Goal: Task Accomplishment & Management: Manage account settings

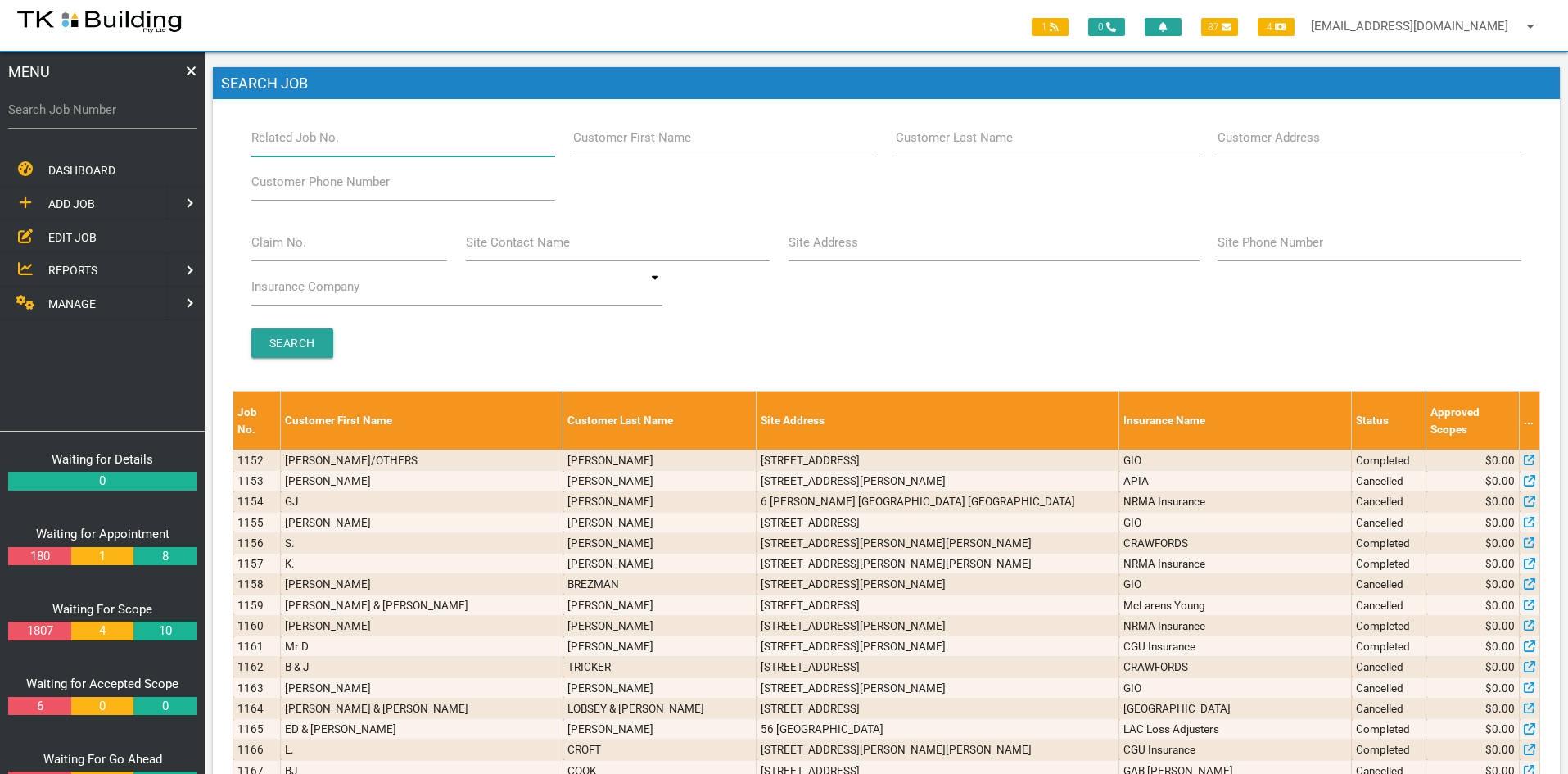
click at [356, 145] on input "Related Job No." at bounding box center [403, 137] width 304 height 38
type input "28070"
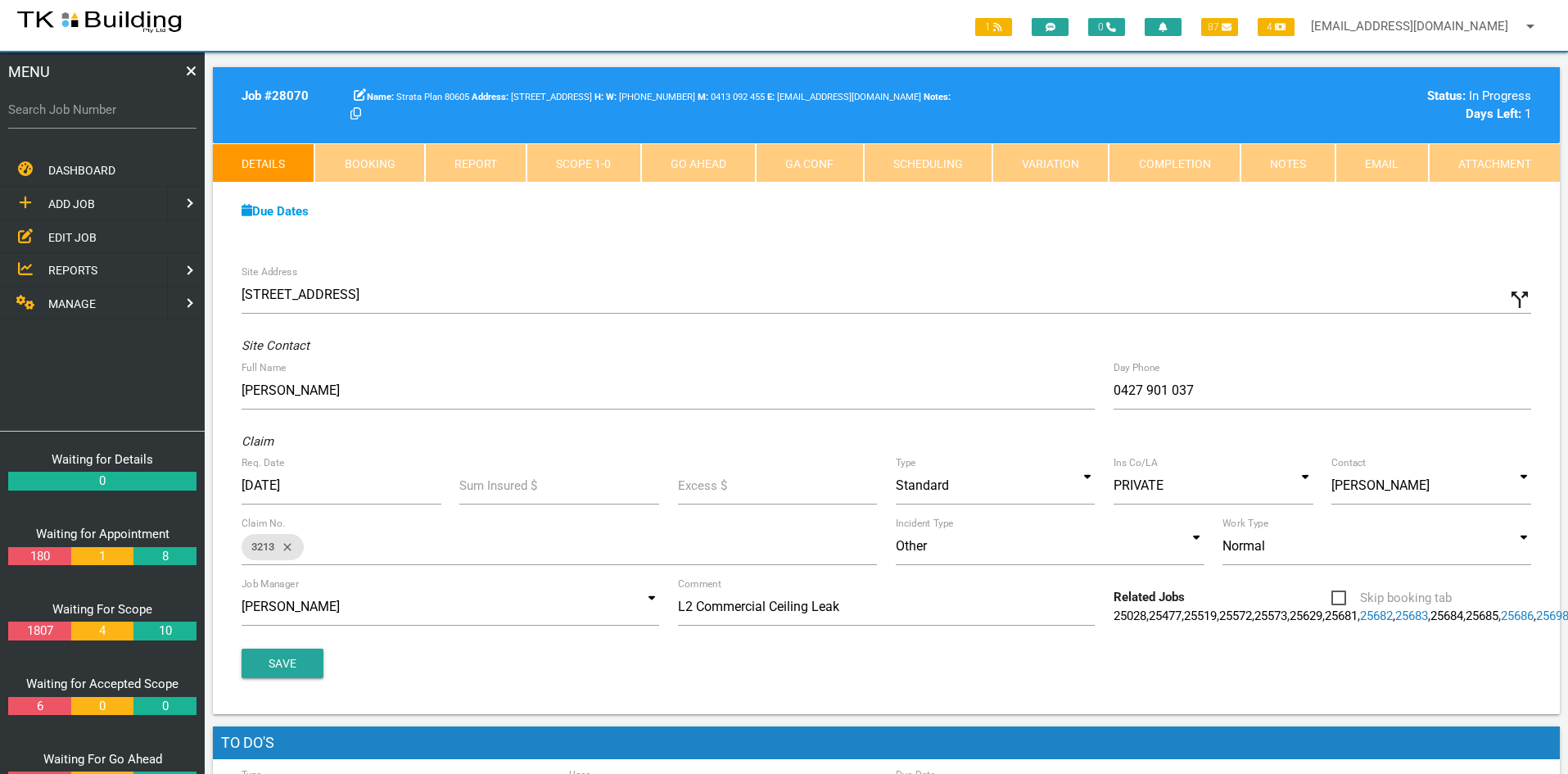
drag, startPoint x: 775, startPoint y: 236, endPoint x: 1049, endPoint y: 245, distance: 274.1
click at [775, 236] on div "Due Dates Waiting for Appointment From [DATE] To [DATE] Waiting For Scope From …" at bounding box center [886, 220] width 1347 height 75
click at [1296, 169] on link "Notes" at bounding box center [1288, 163] width 95 height 39
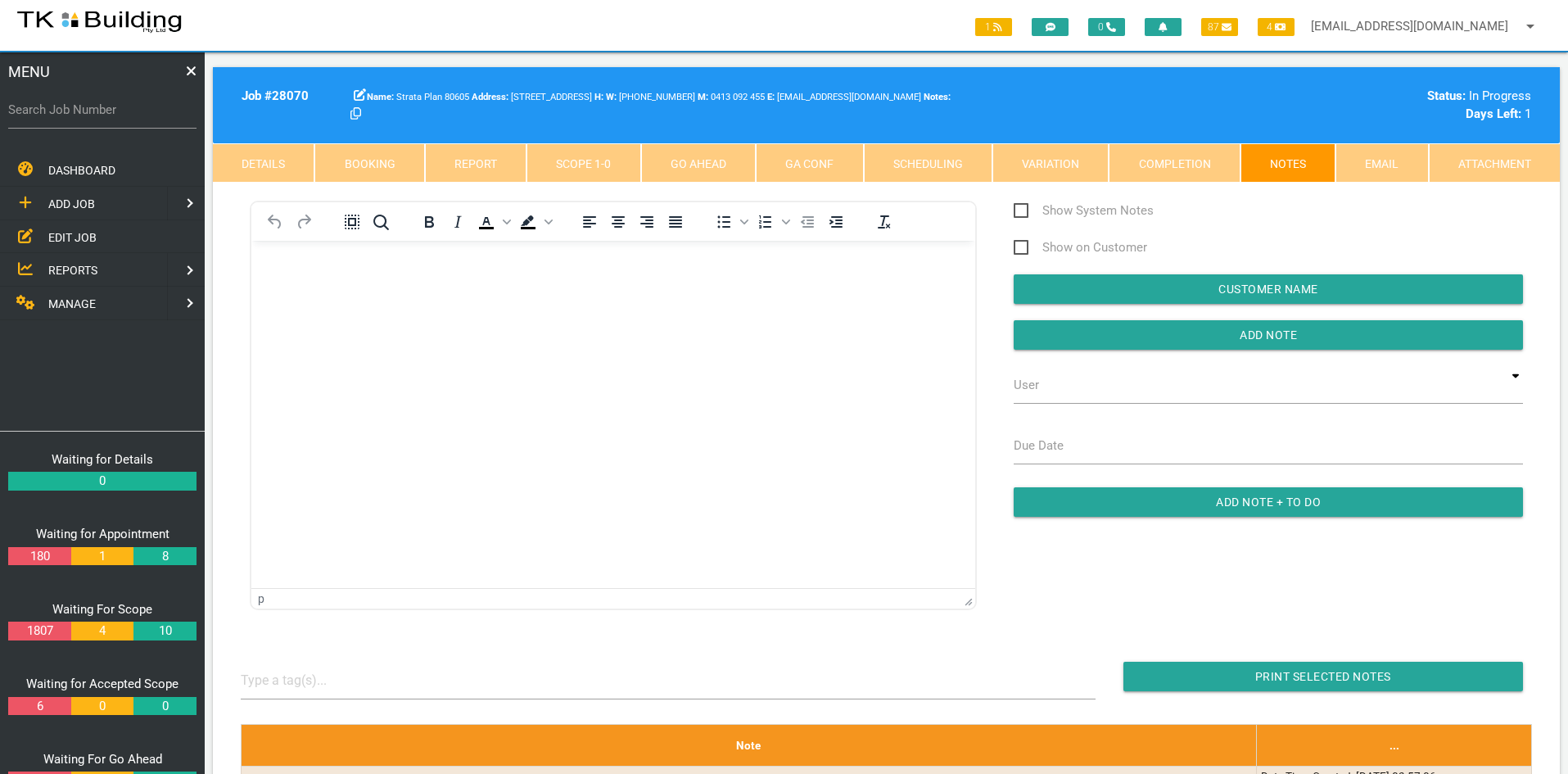
click at [654, 315] on html at bounding box center [613, 278] width 724 height 75
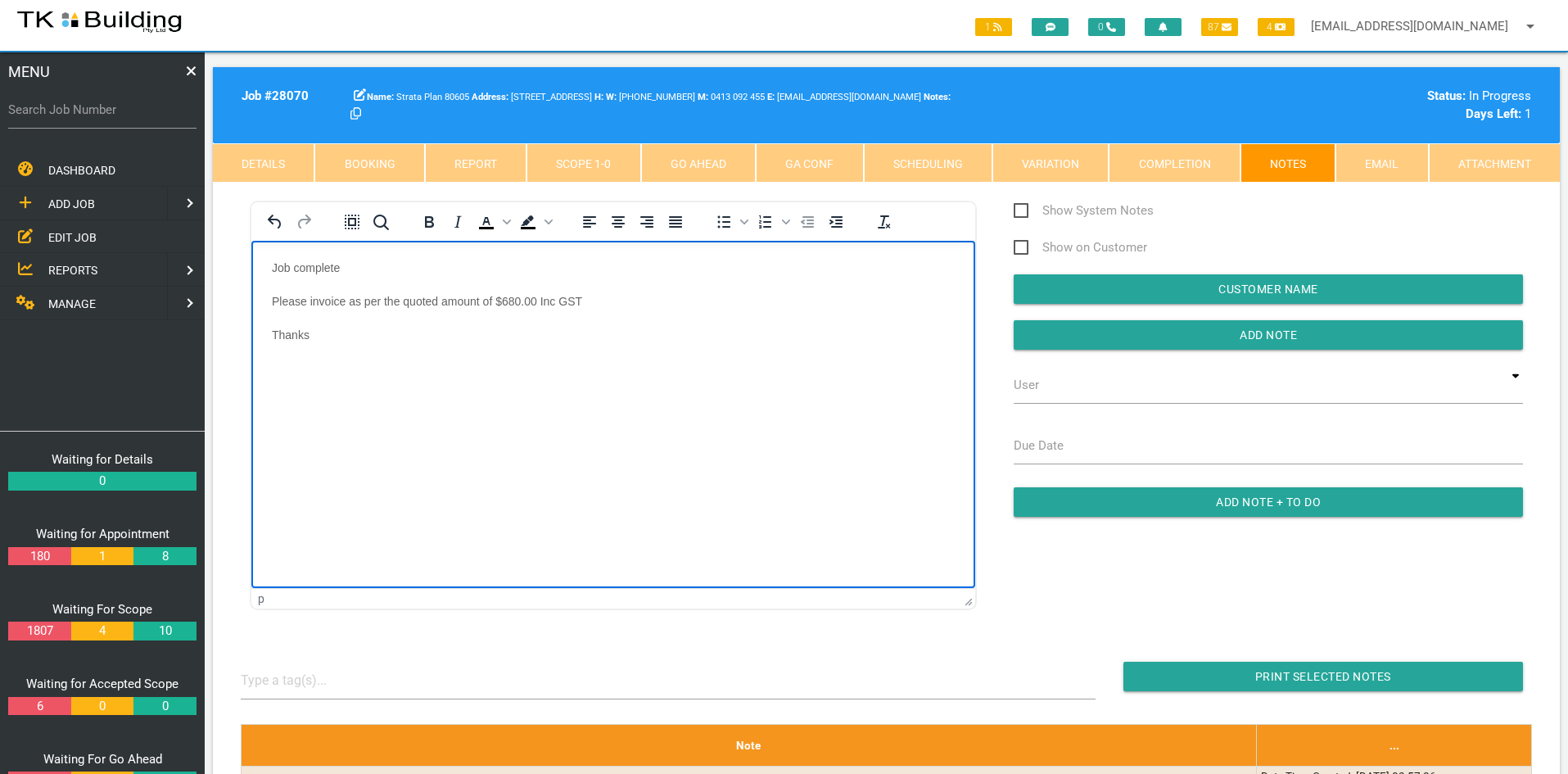
click at [654, 383] on html "Job complete Please invoice as per the quoted amount of $680.00 Inc GST Thanks" at bounding box center [613, 311] width 724 height 142
click at [1261, 329] on input "Add Note" at bounding box center [1269, 335] width 510 height 29
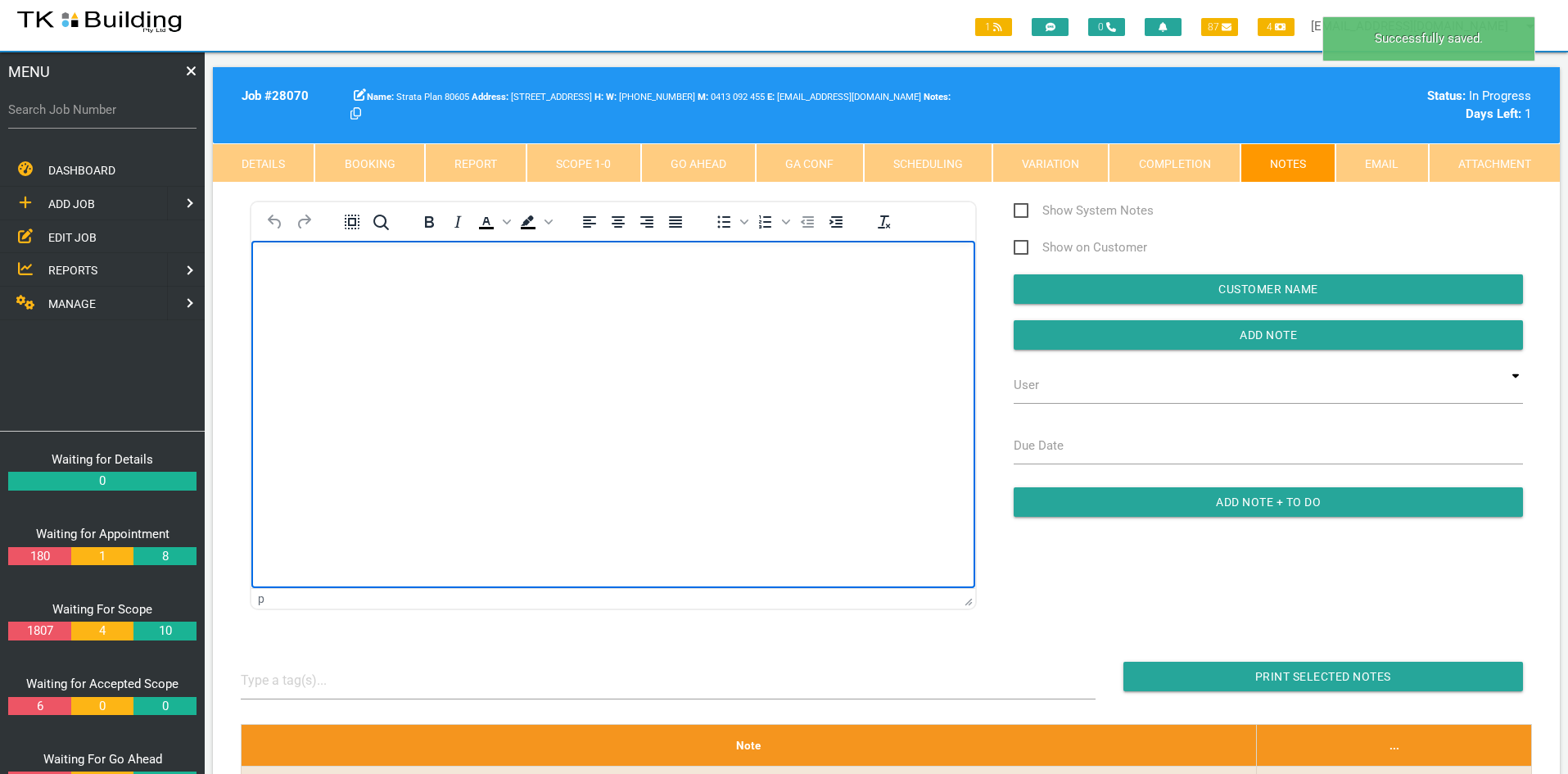
click at [843, 315] on html at bounding box center [613, 278] width 724 height 75
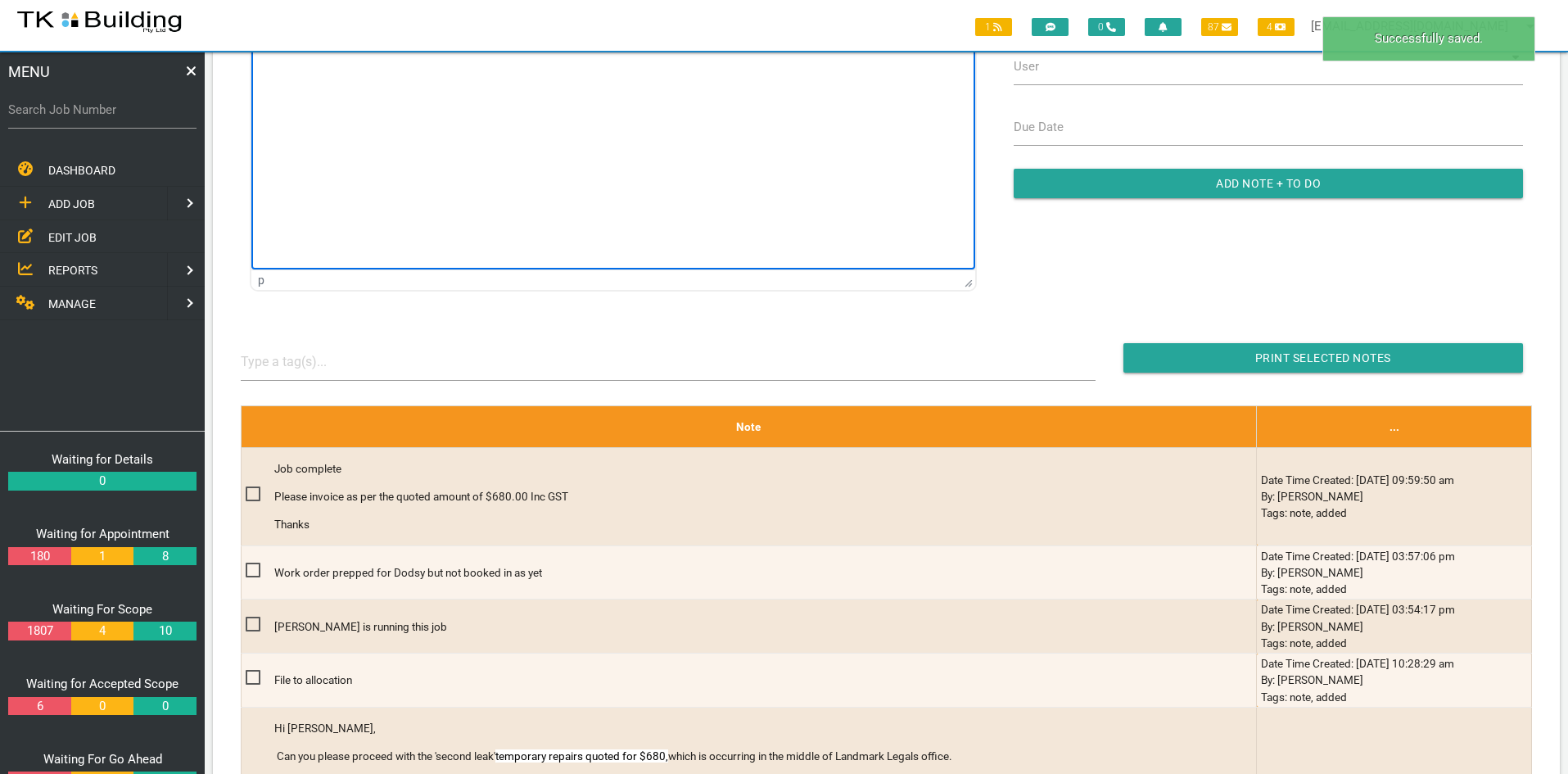
scroll to position [328, 0]
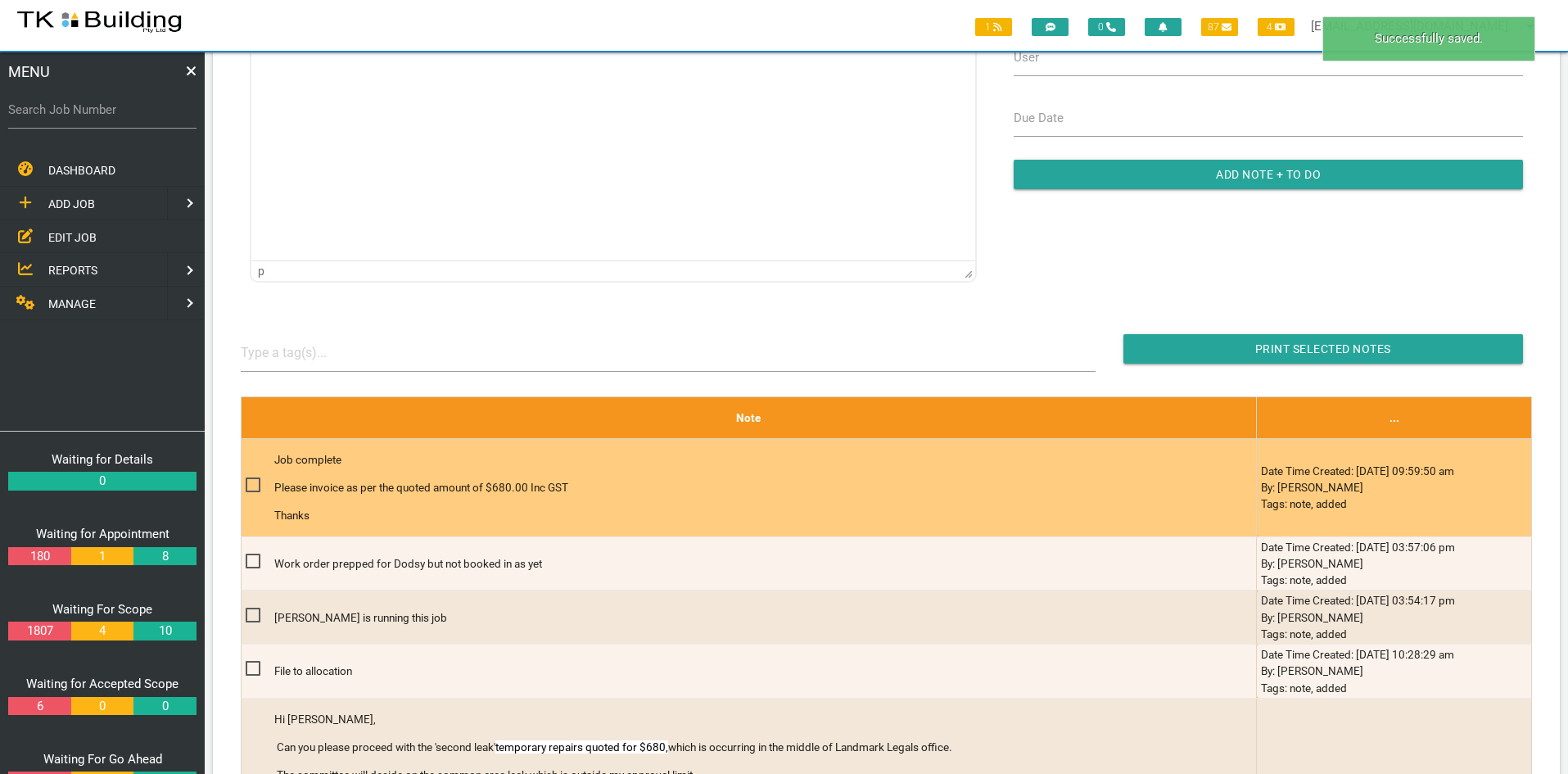
click at [254, 489] on span at bounding box center [259, 486] width 28 height 21
click at [254, 486] on input "checkbox" at bounding box center [250, 481] width 10 height 10
checkbox input "true"
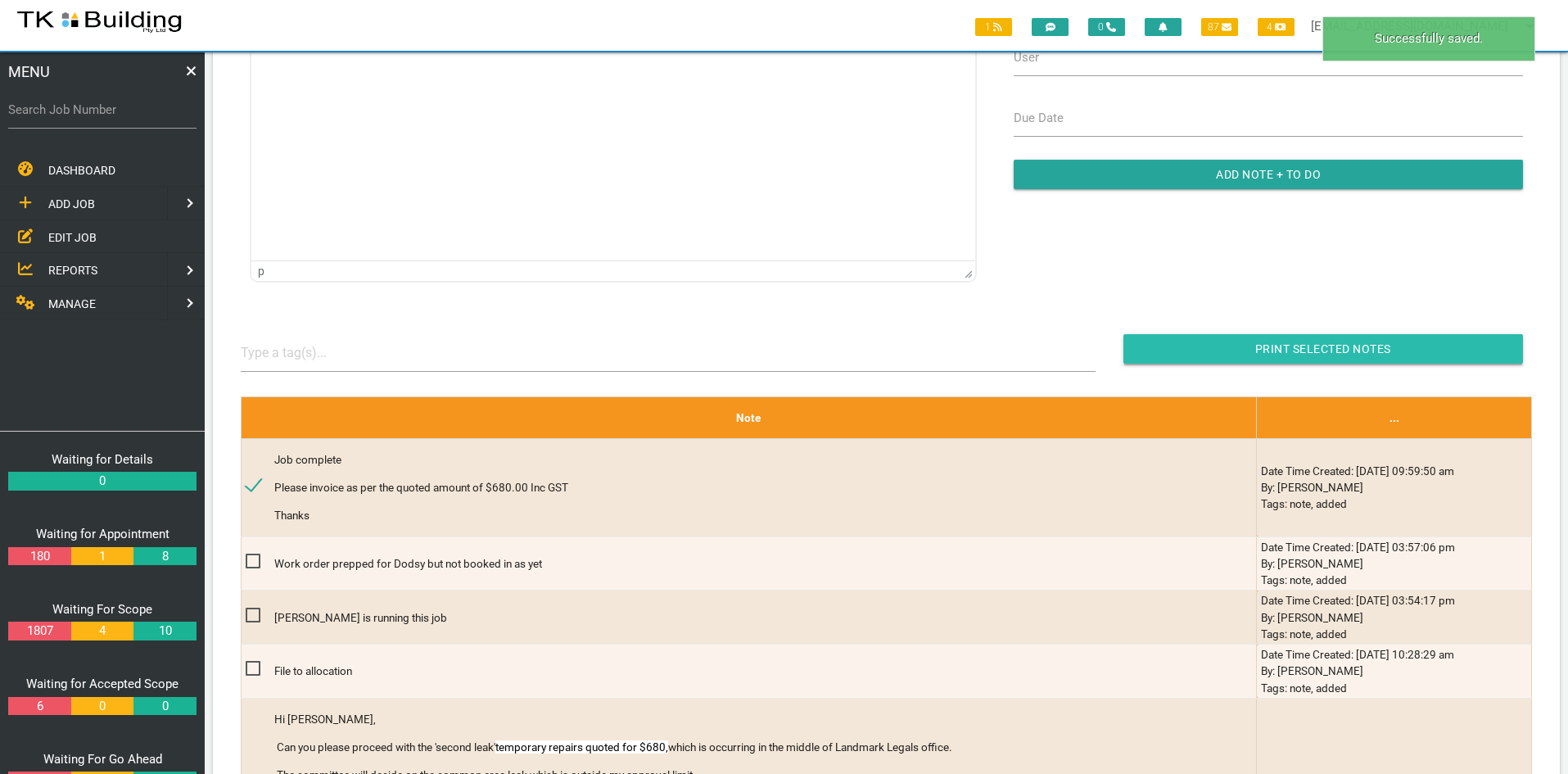
click at [1294, 347] on input "button" at bounding box center [1324, 348] width 400 height 29
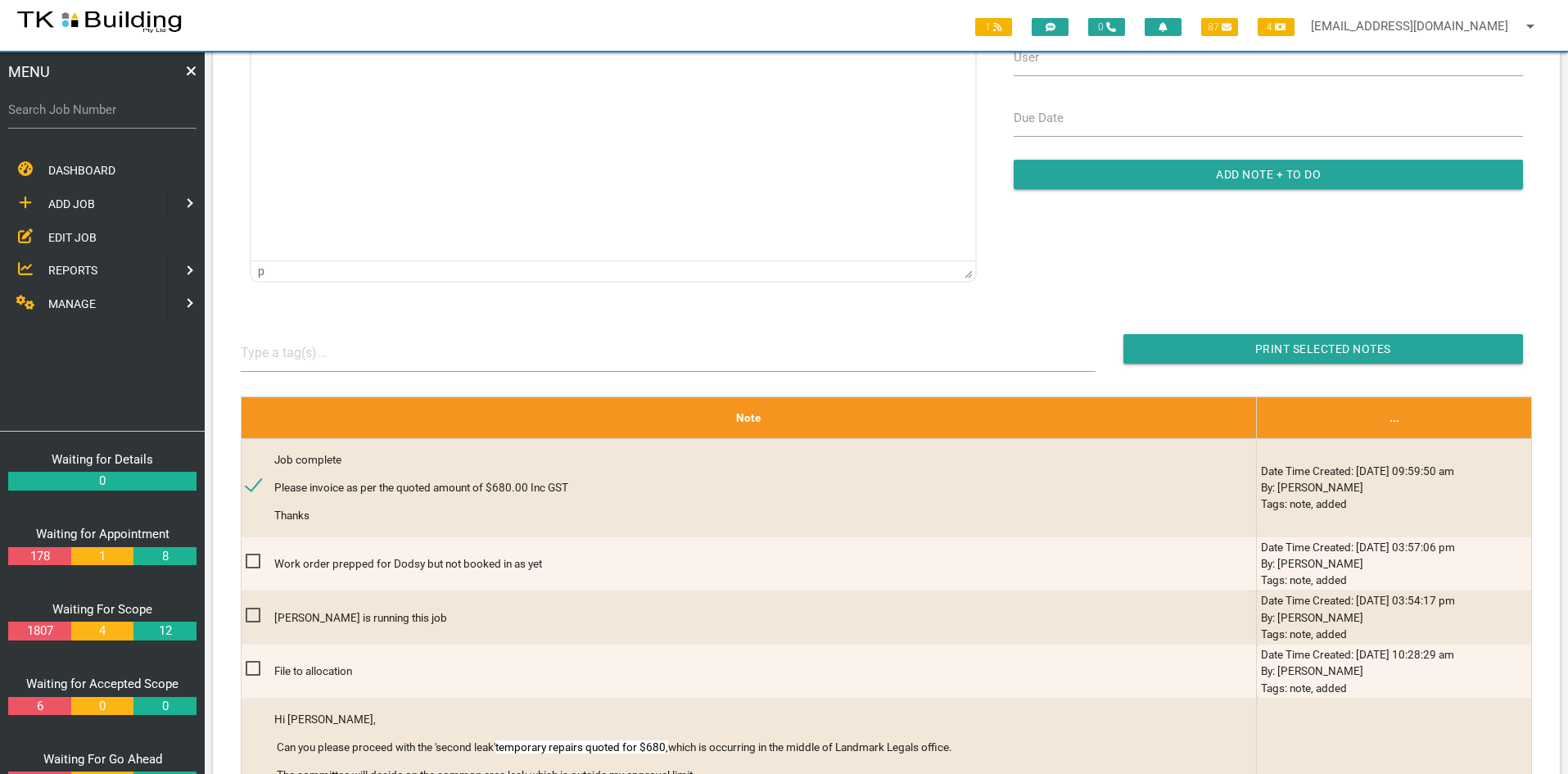
click at [72, 233] on span "EDIT JOB" at bounding box center [72, 236] width 48 height 13
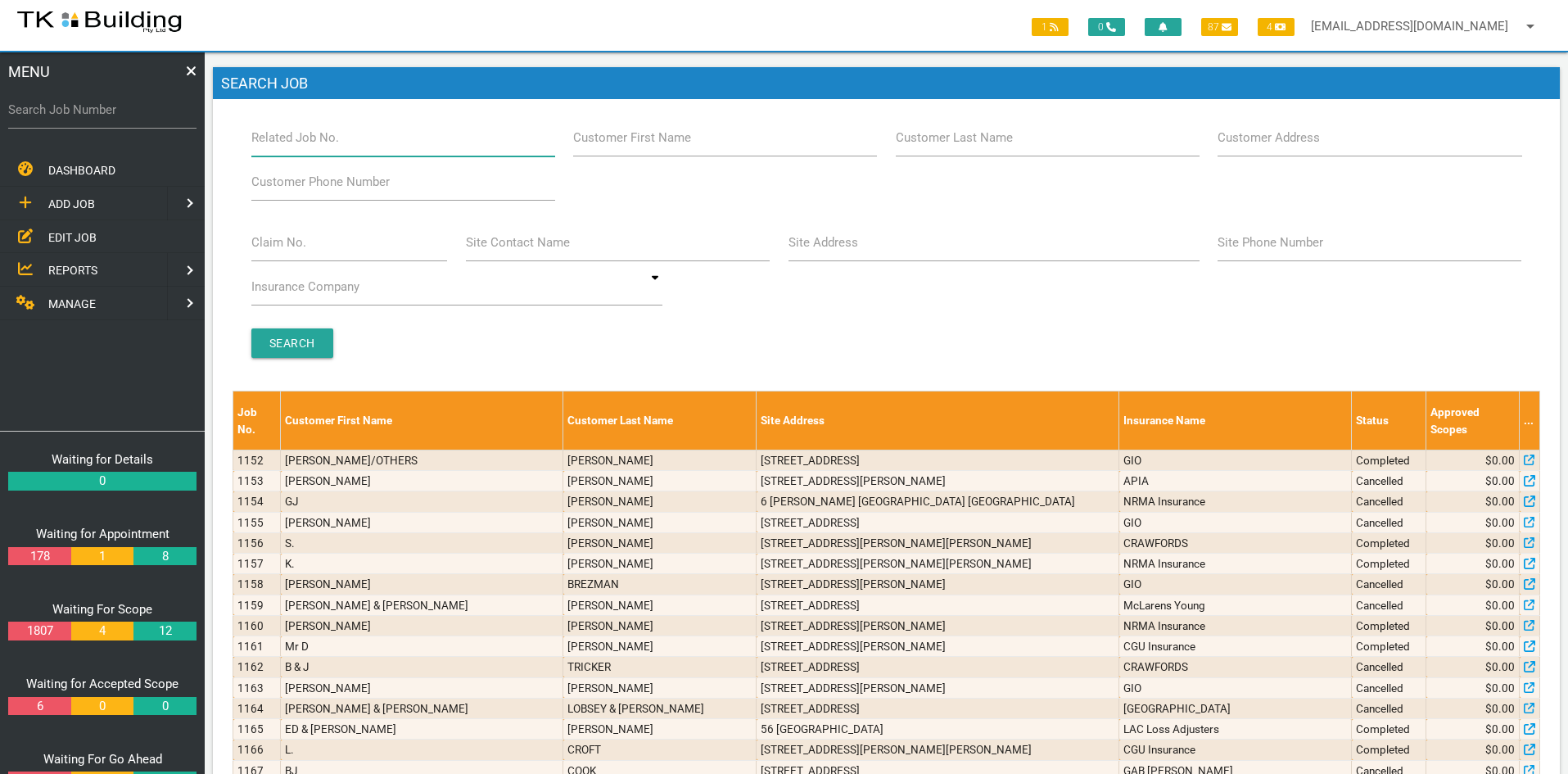
click at [385, 146] on input "Related Job No." at bounding box center [403, 137] width 304 height 38
type input "28132"
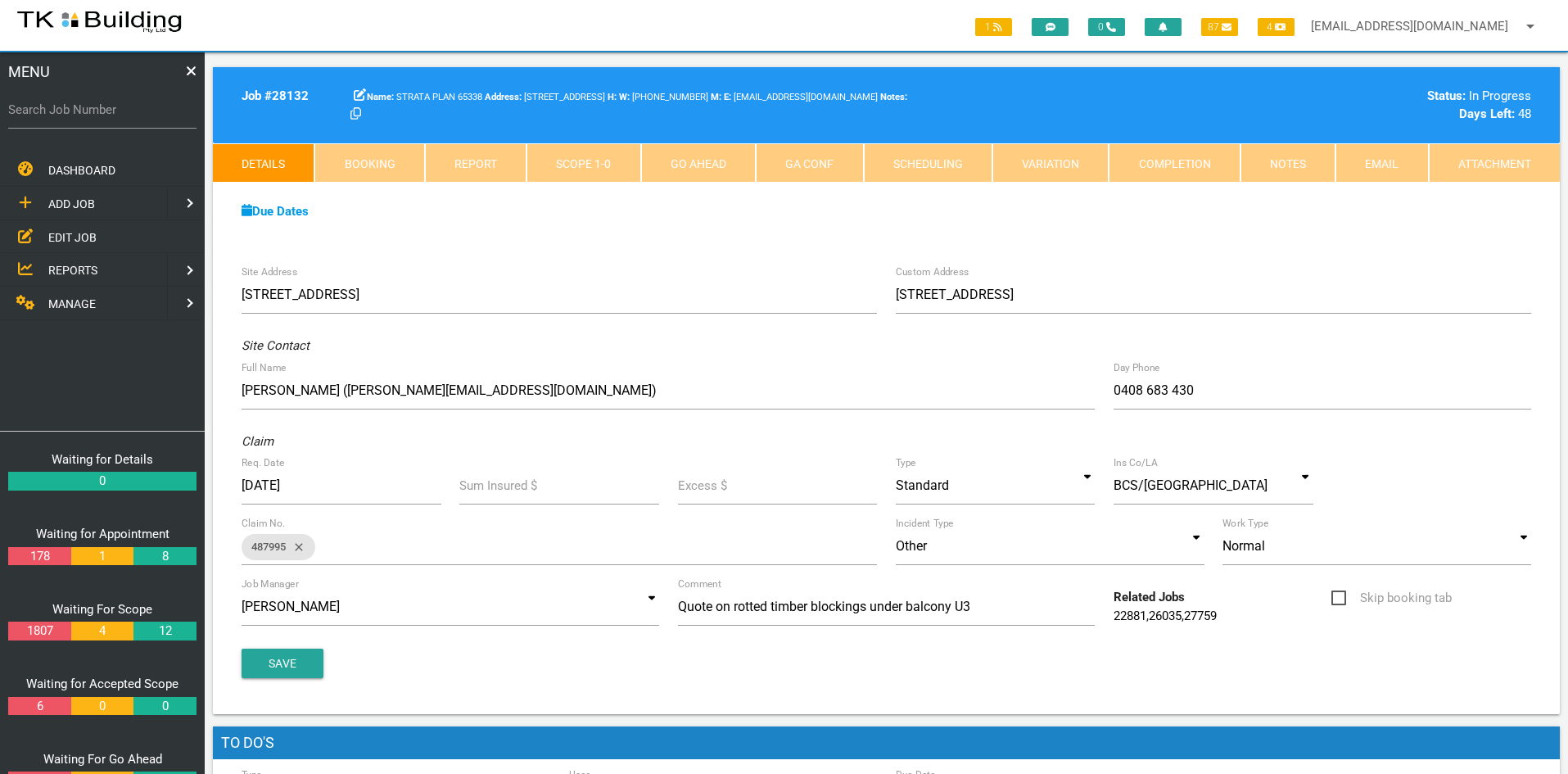
click at [594, 254] on div "Due Dates Waiting for Appointment From [DATE] To [DATE] Waiting For Scope From …" at bounding box center [886, 220] width 1347 height 75
click at [1274, 160] on link "Notes" at bounding box center [1288, 163] width 95 height 39
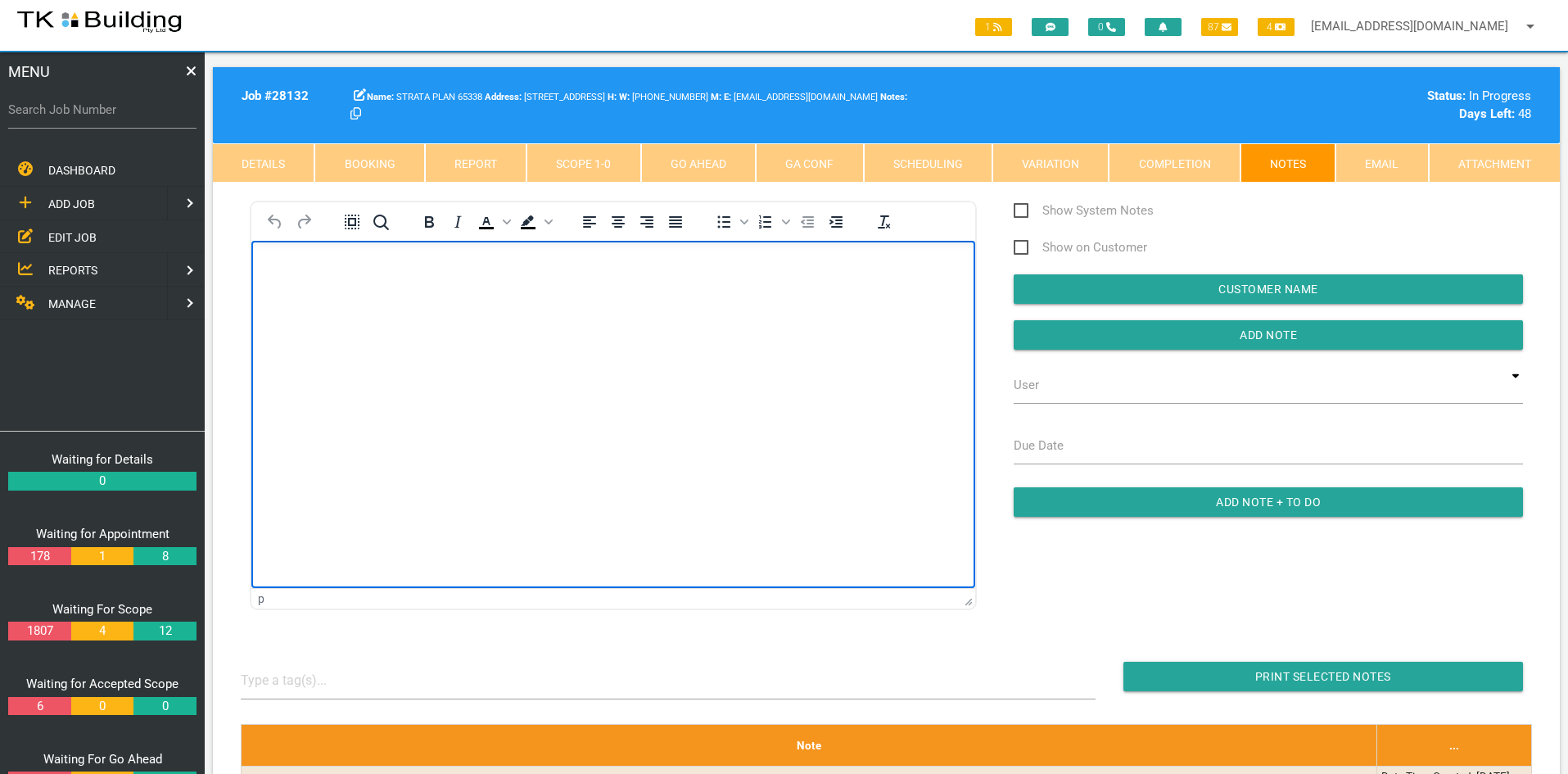
click at [647, 315] on html at bounding box center [613, 278] width 724 height 75
click at [643, 383] on html "Job complete Please invoice as per the quoted amount of $880.00 Inc GST Thanks" at bounding box center [613, 311] width 724 height 142
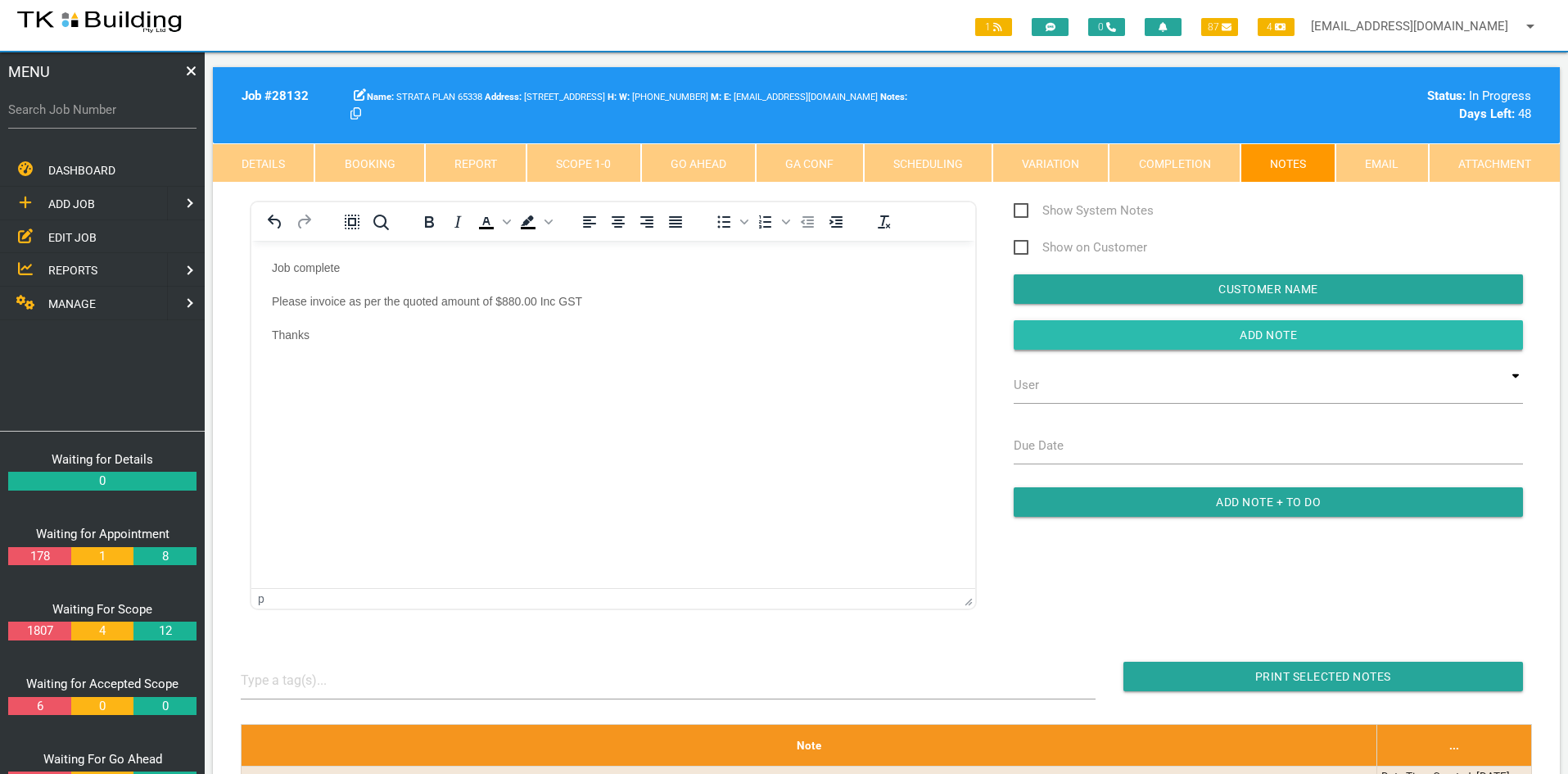
click at [1247, 339] on input "button" at bounding box center [1269, 335] width 510 height 29
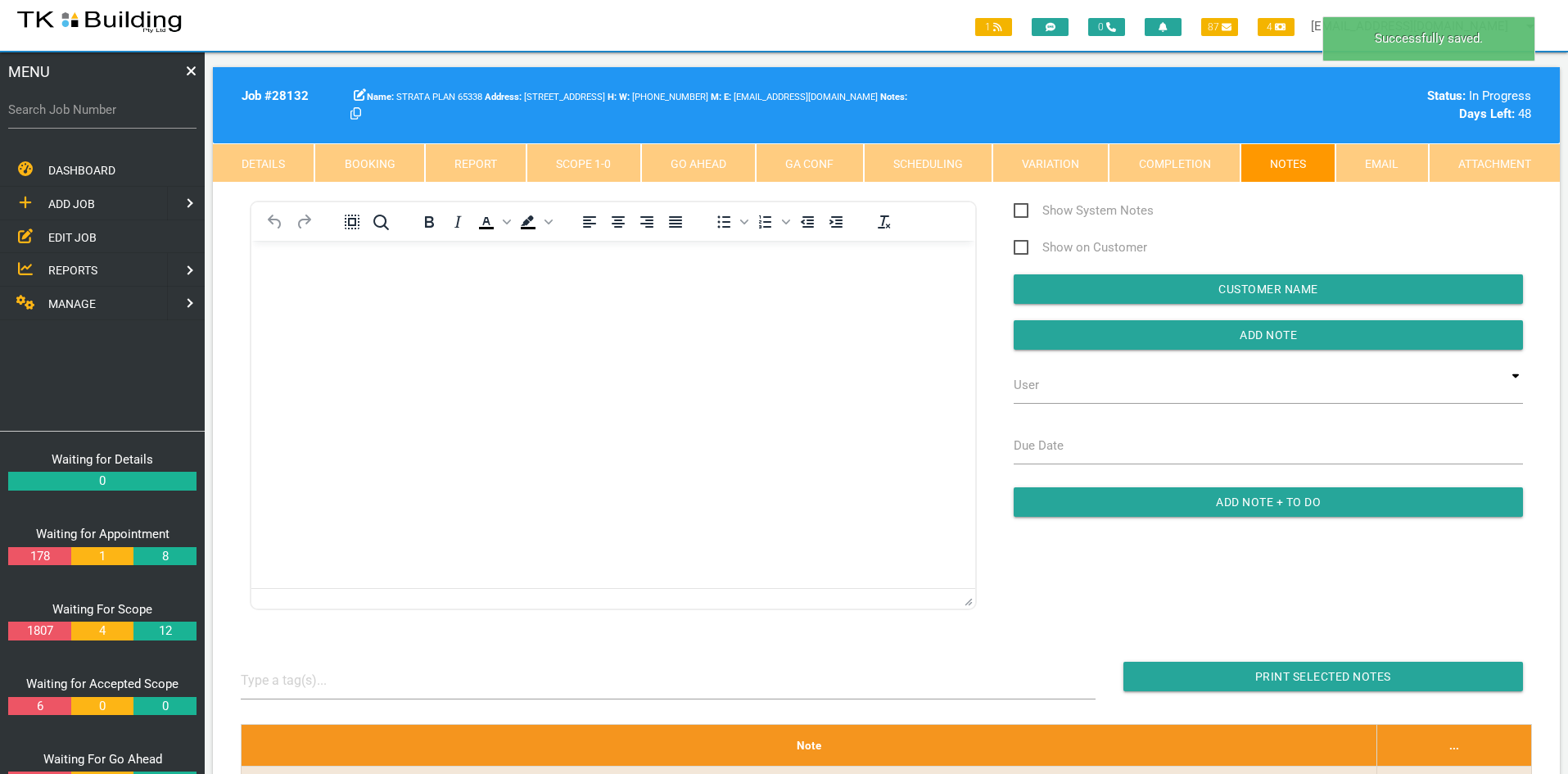
click at [769, 315] on html at bounding box center [613, 278] width 724 height 75
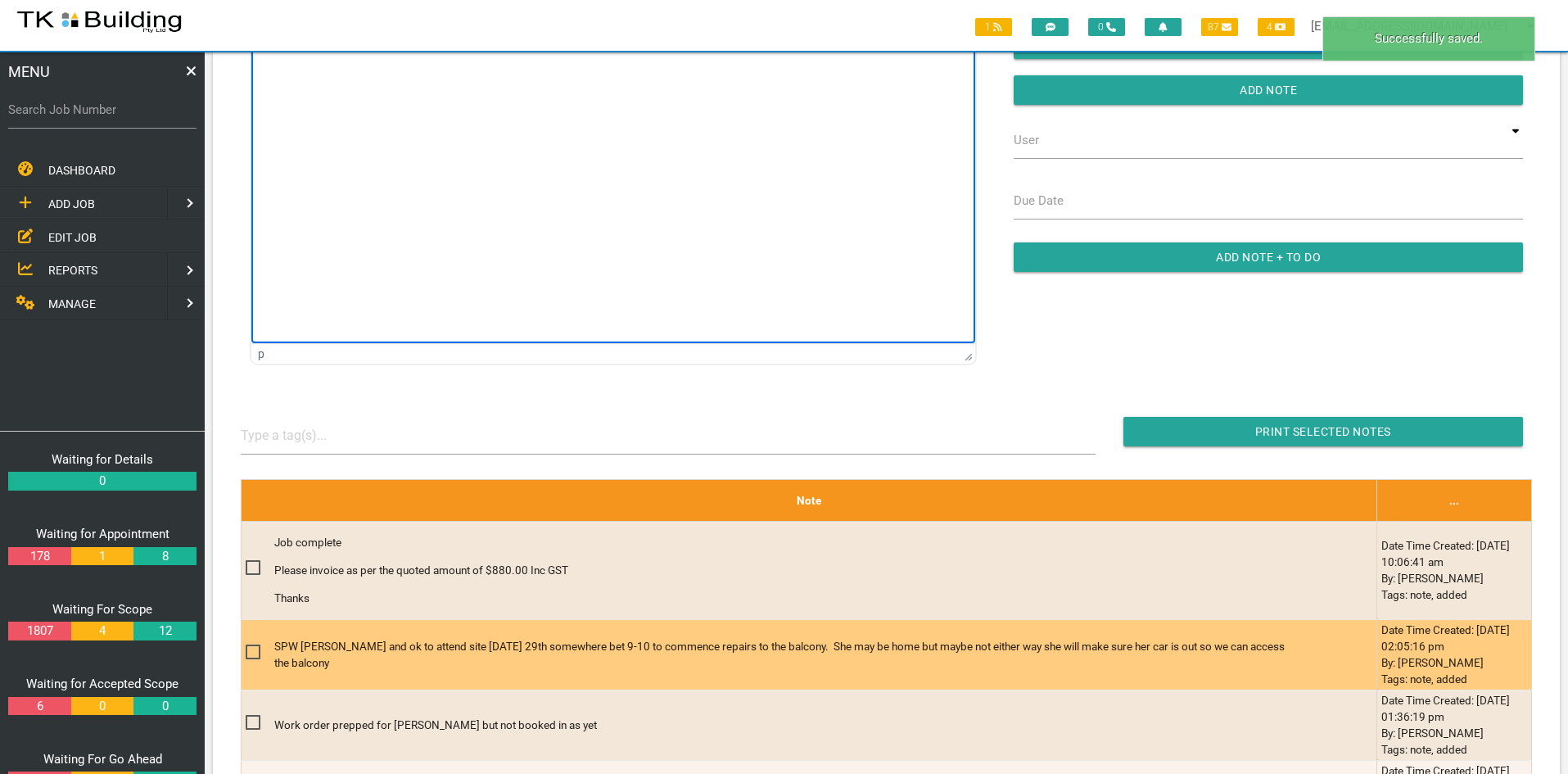
scroll to position [245, 0]
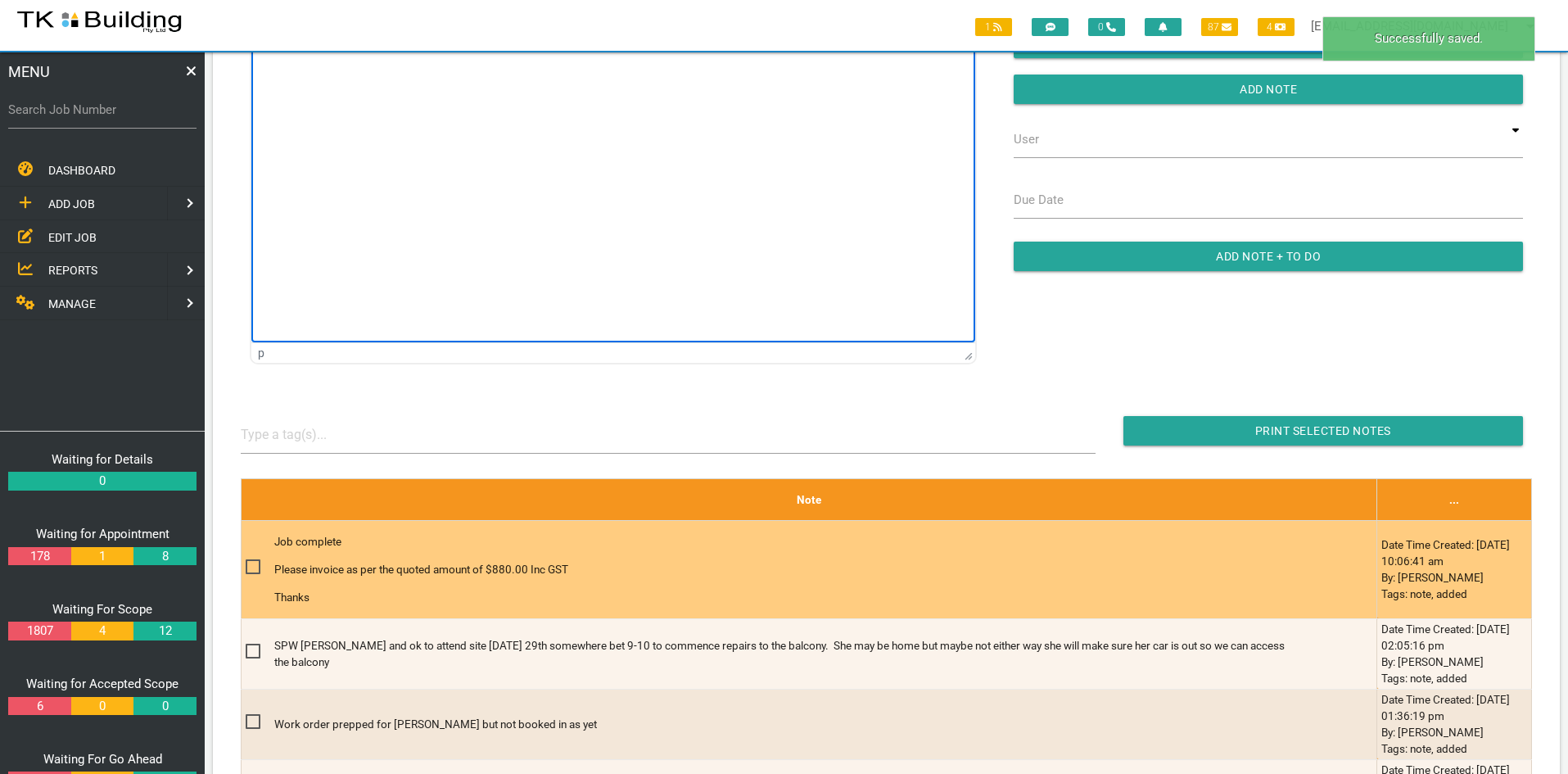
click at [254, 562] on span at bounding box center [259, 567] width 28 height 21
click at [254, 562] on input "checkbox" at bounding box center [250, 562] width 10 height 10
checkbox input "true"
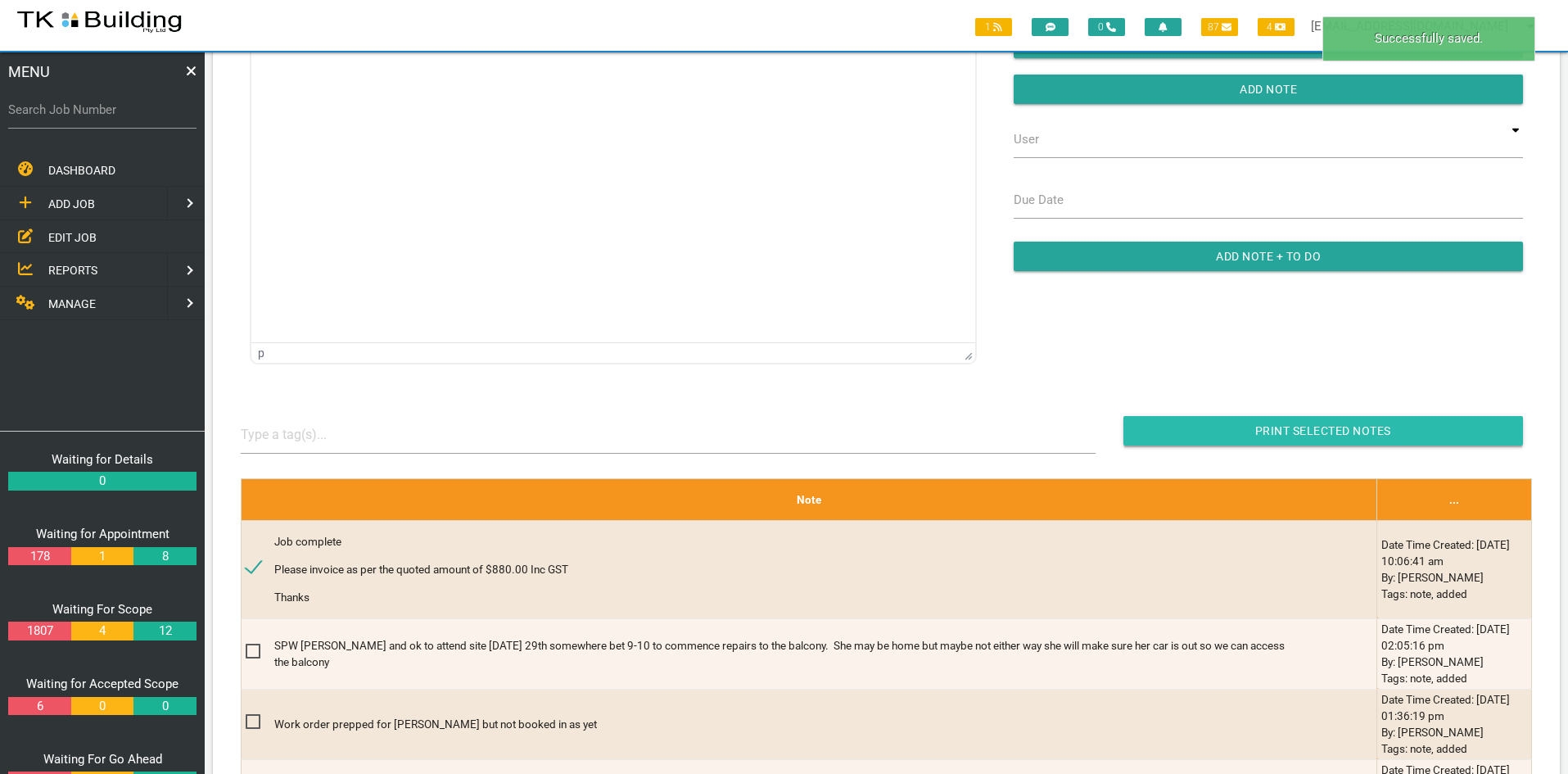
click at [1287, 426] on input "button" at bounding box center [1324, 431] width 400 height 29
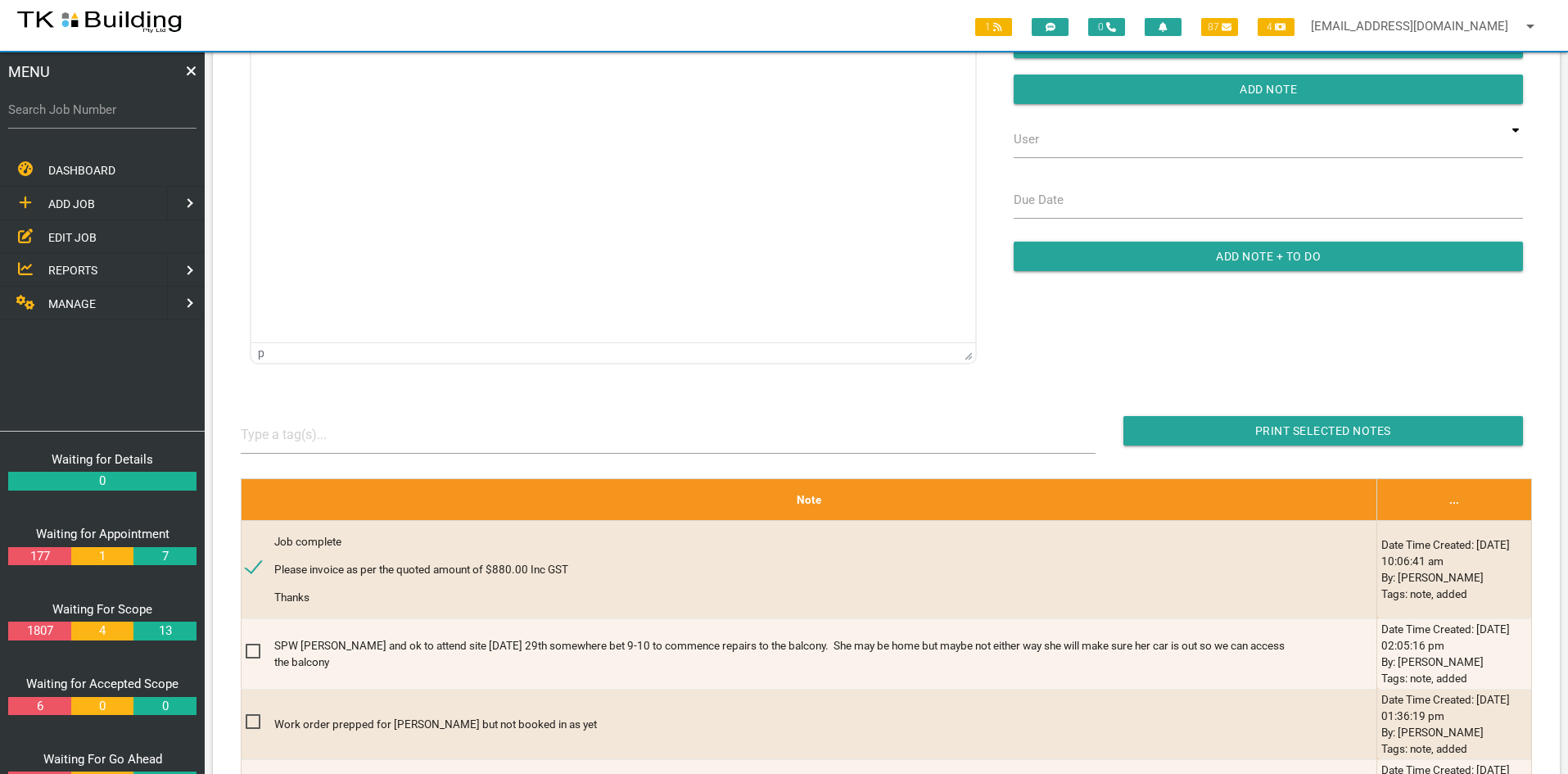
click at [61, 232] on span "EDIT JOB" at bounding box center [72, 236] width 48 height 13
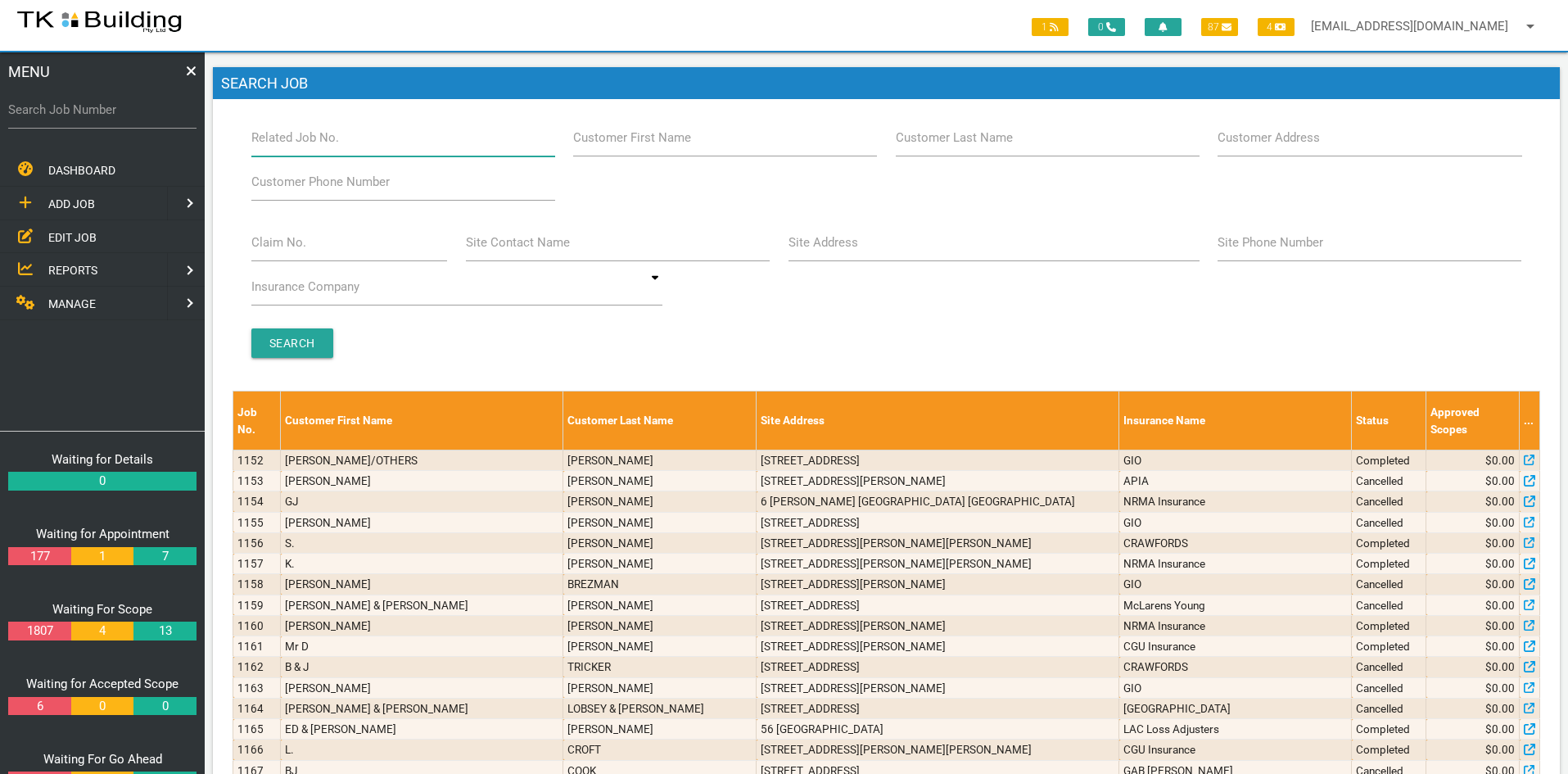
click at [357, 148] on input "Related Job No." at bounding box center [403, 137] width 304 height 38
type input "27954"
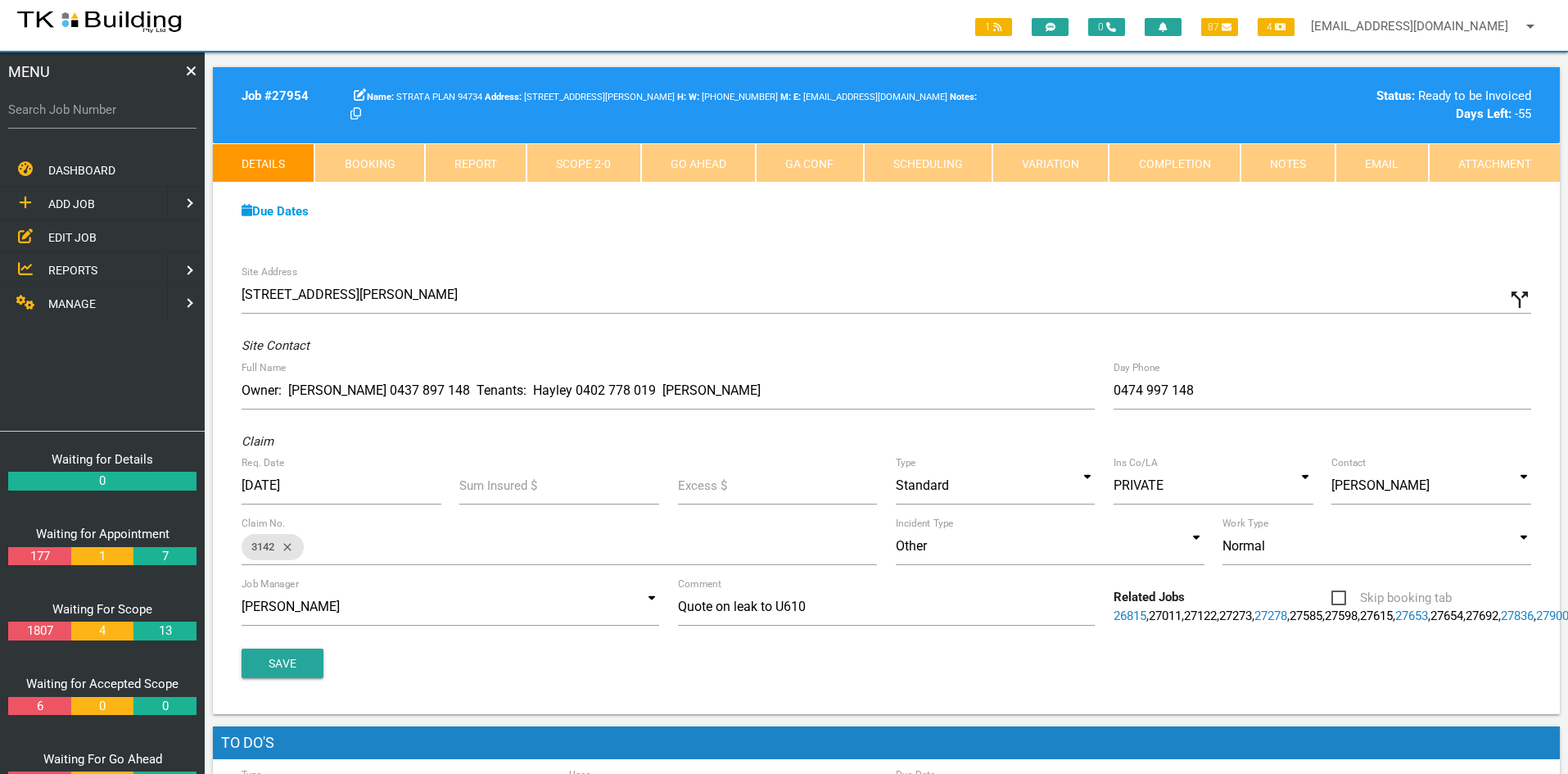
click at [560, 164] on link "Scope 2 - 0" at bounding box center [583, 163] width 114 height 39
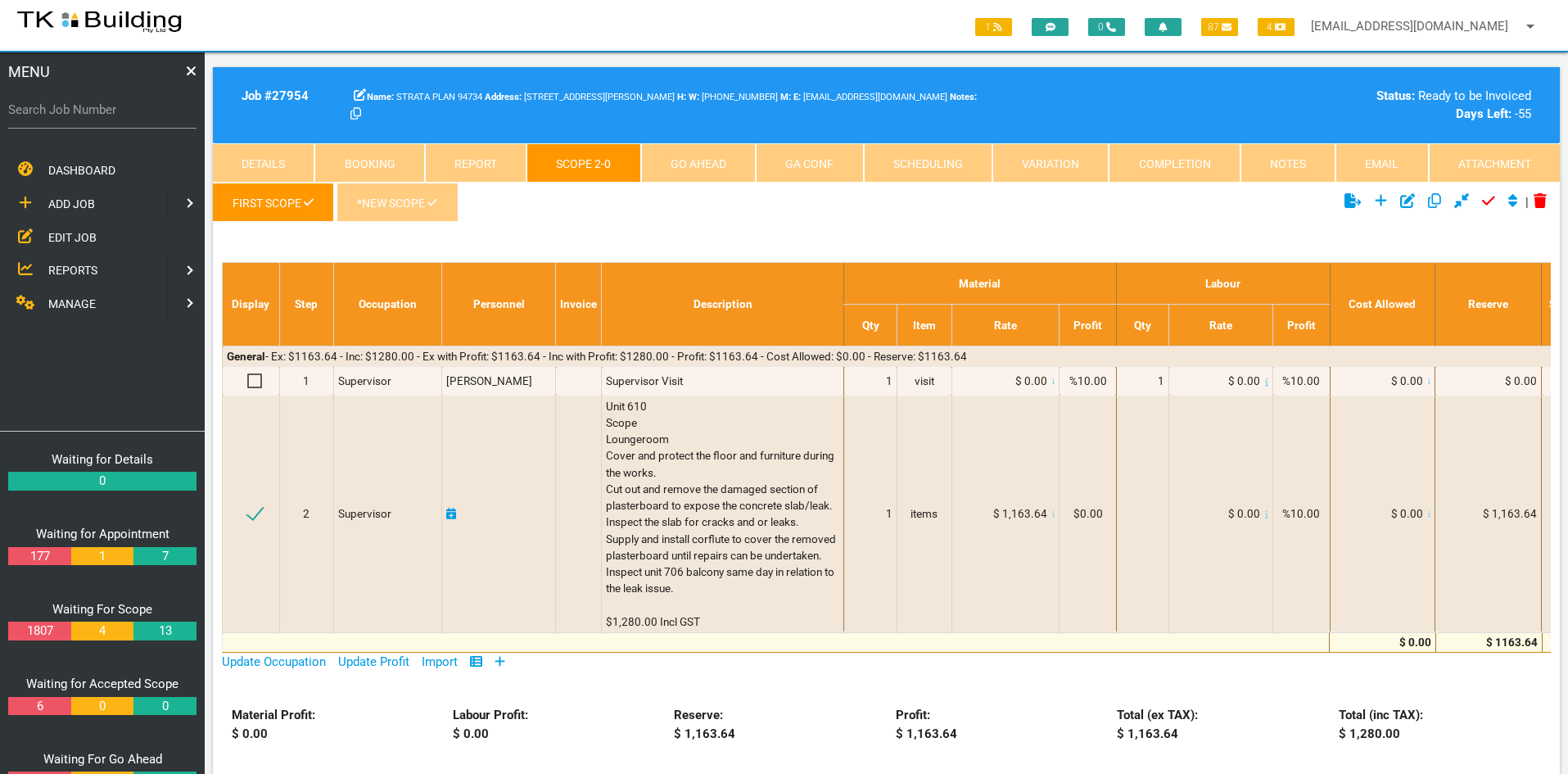
click at [371, 196] on link "*New Scope" at bounding box center [396, 203] width 121 height 39
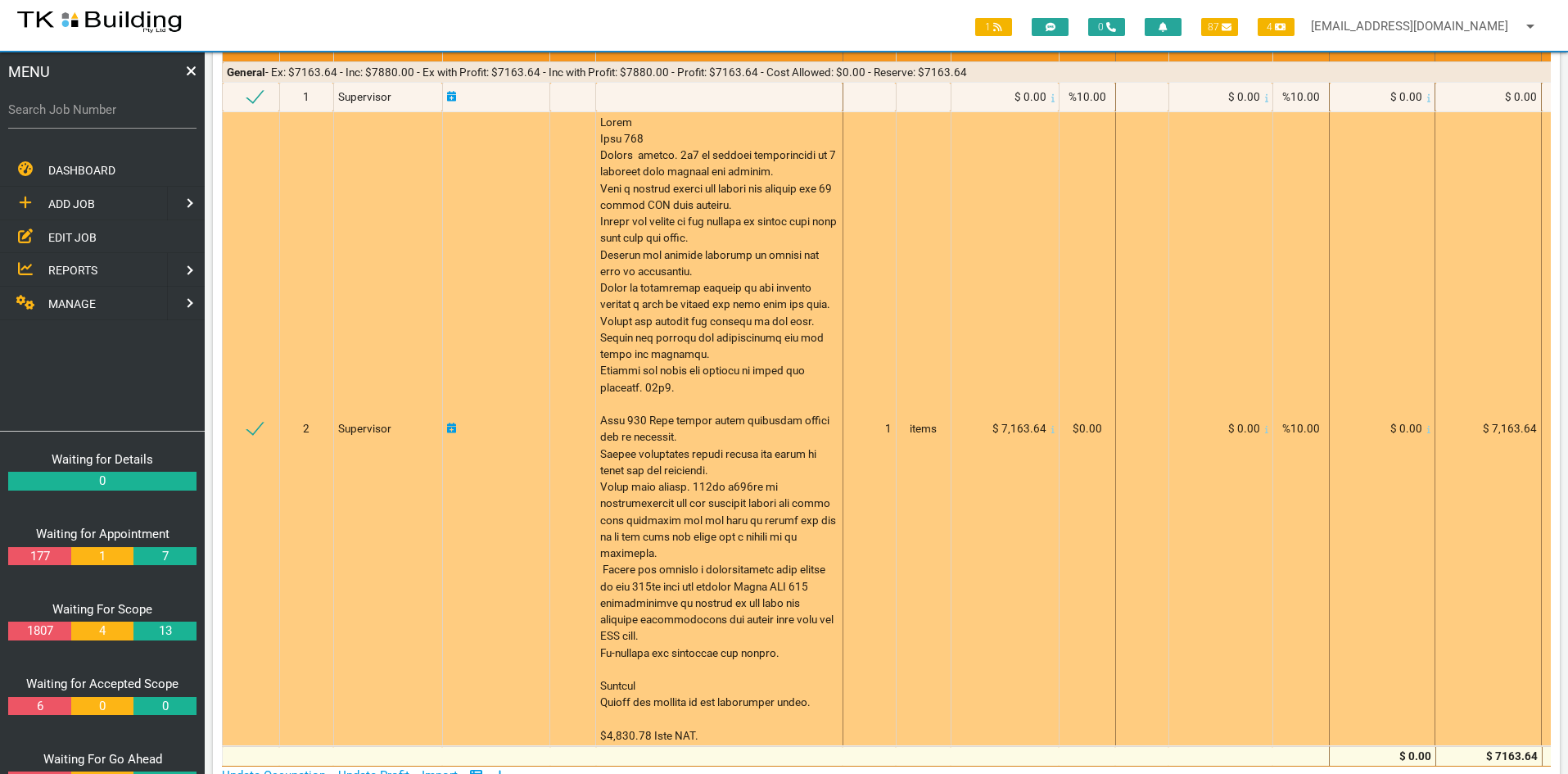
scroll to position [245, 0]
